Goal: Connect with others: Connect with others

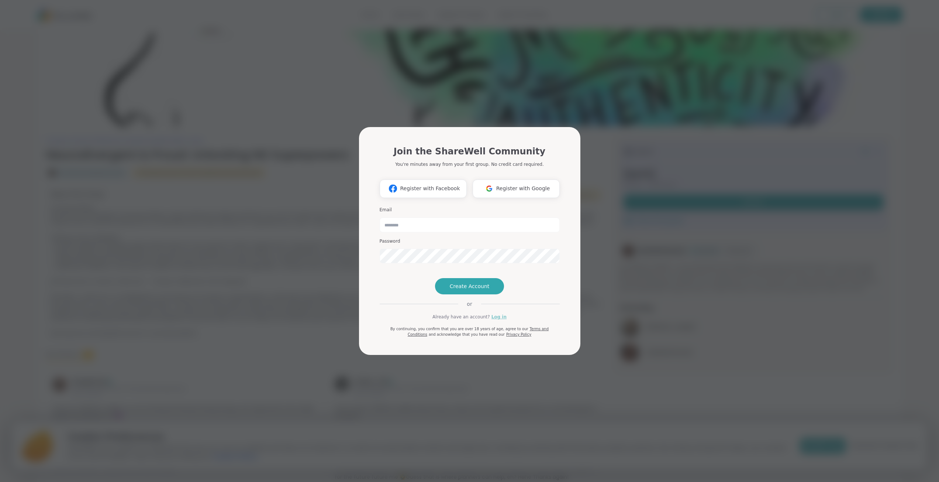
click at [492, 320] on link "Log in" at bounding box center [499, 316] width 15 height 7
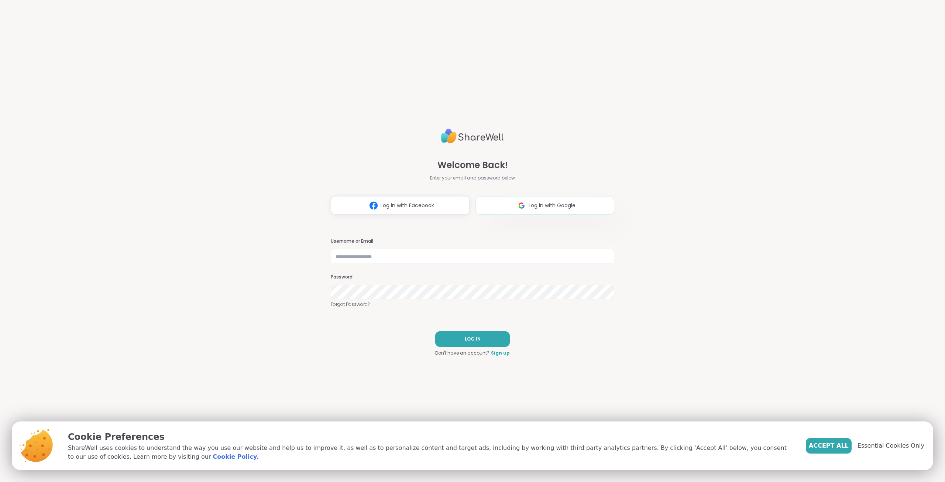
click at [537, 209] on span "Log in with Google" at bounding box center [551, 205] width 47 height 8
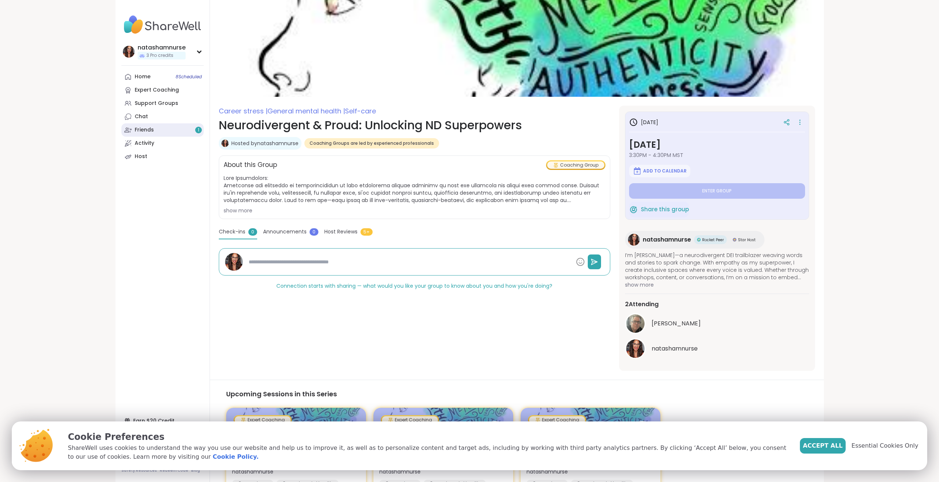
click at [182, 132] on link "Friends 1" at bounding box center [162, 129] width 82 height 13
type textarea "*"
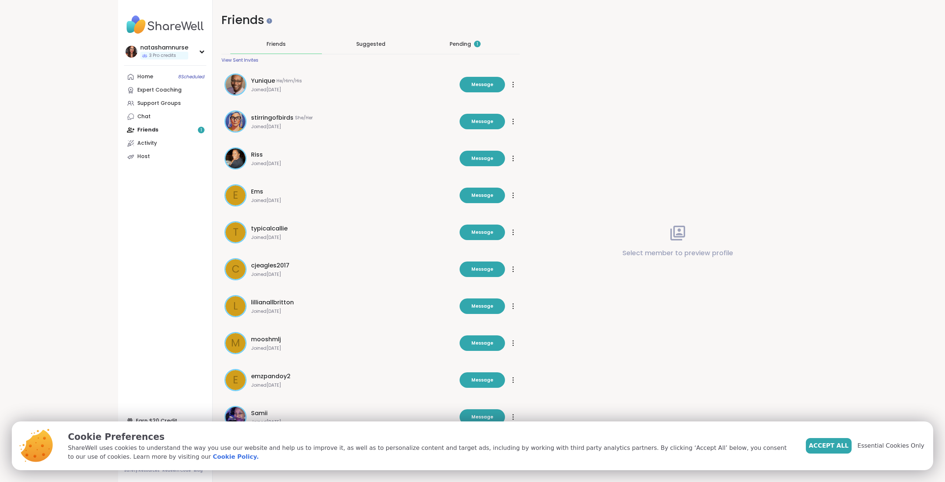
click at [449, 46] on div "Pending 1" at bounding box center [464, 43] width 31 height 7
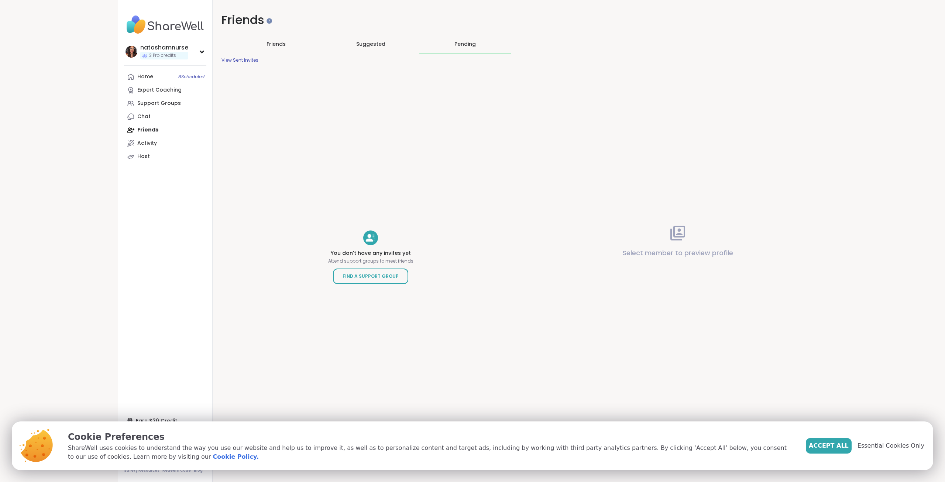
click at [263, 40] on div "Friends" at bounding box center [276, 43] width 92 height 19
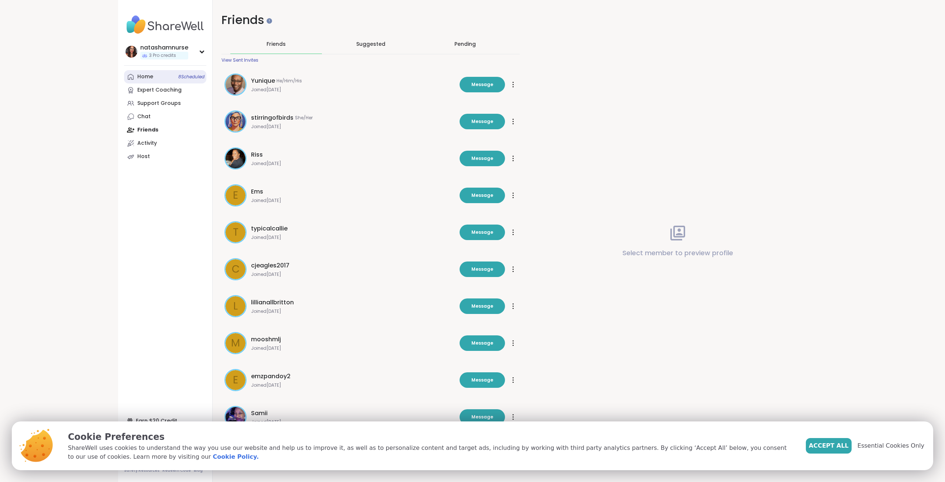
click at [144, 79] on div "Home 8 Scheduled" at bounding box center [145, 76] width 16 height 7
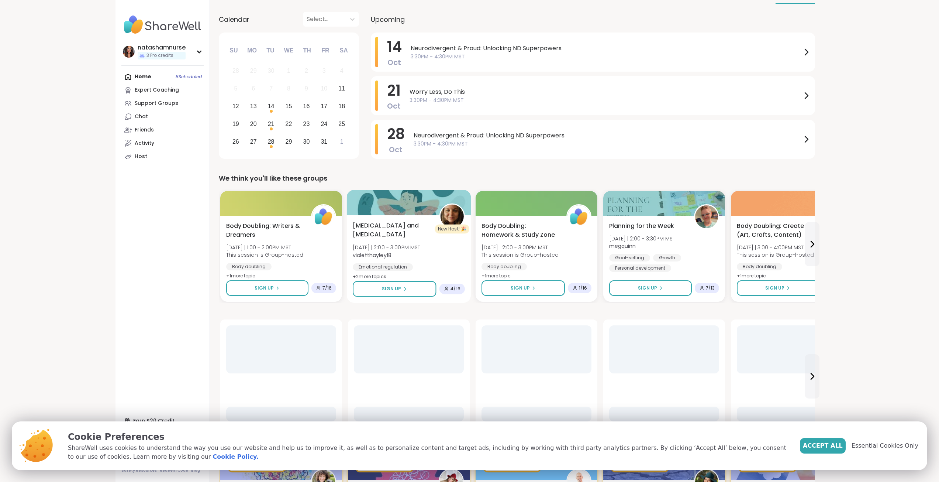
scroll to position [111, 0]
